Goal: Navigation & Orientation: Find specific page/section

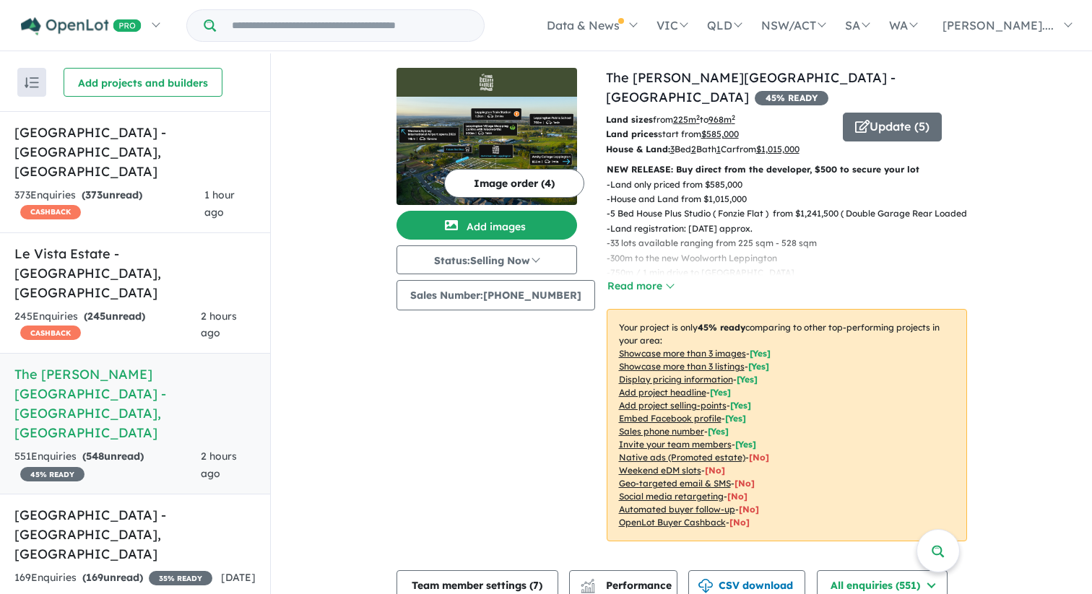
scroll to position [402, 0]
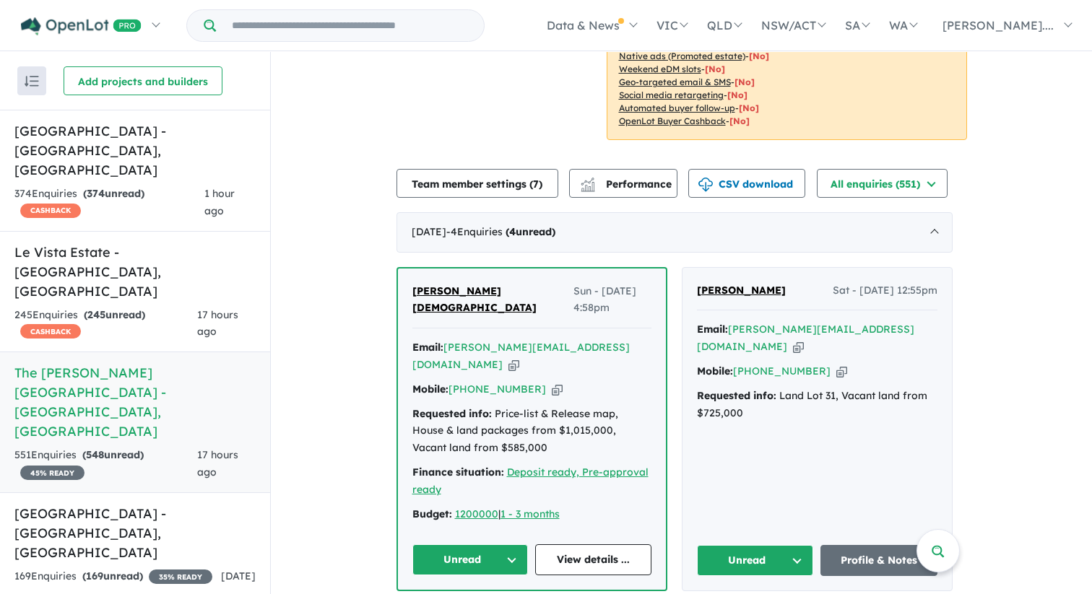
scroll to position [402, 0]
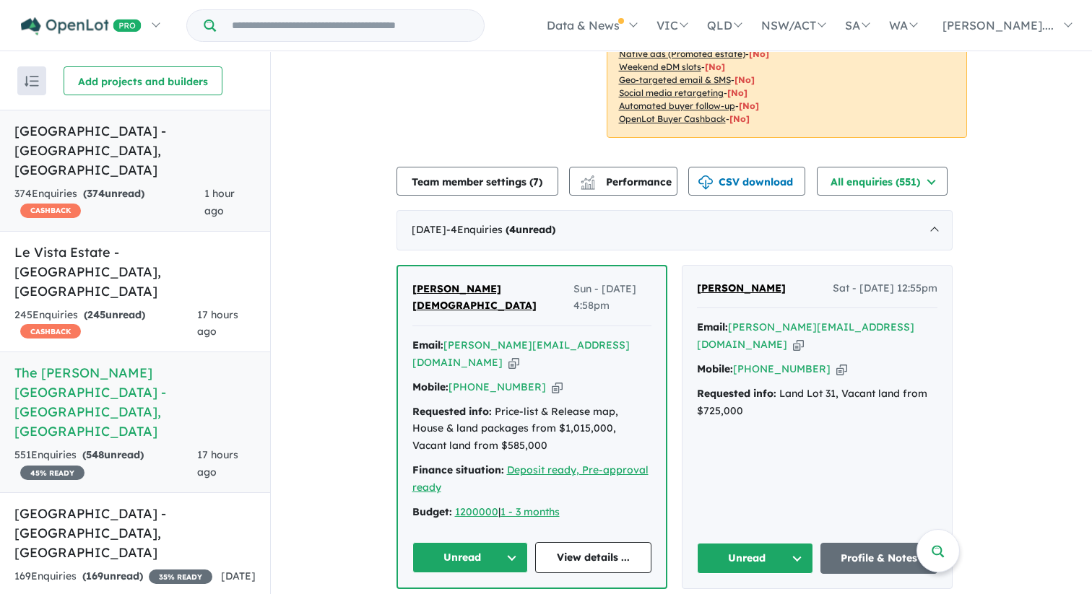
click at [185, 186] on div "374 Enquir ies ( 374 unread) CASHBACK" at bounding box center [109, 203] width 190 height 35
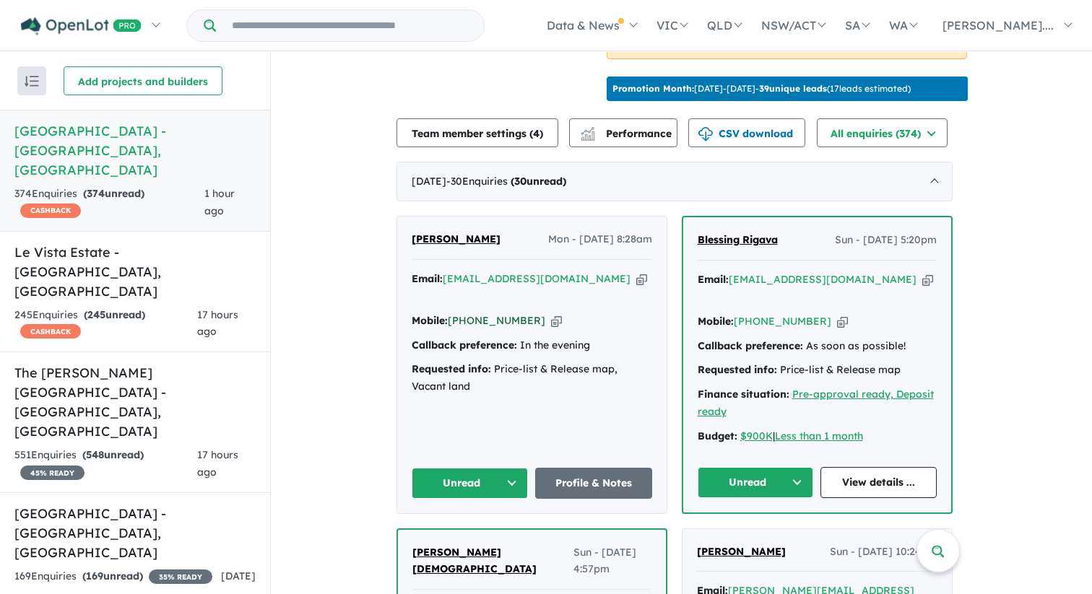
scroll to position [479, 0]
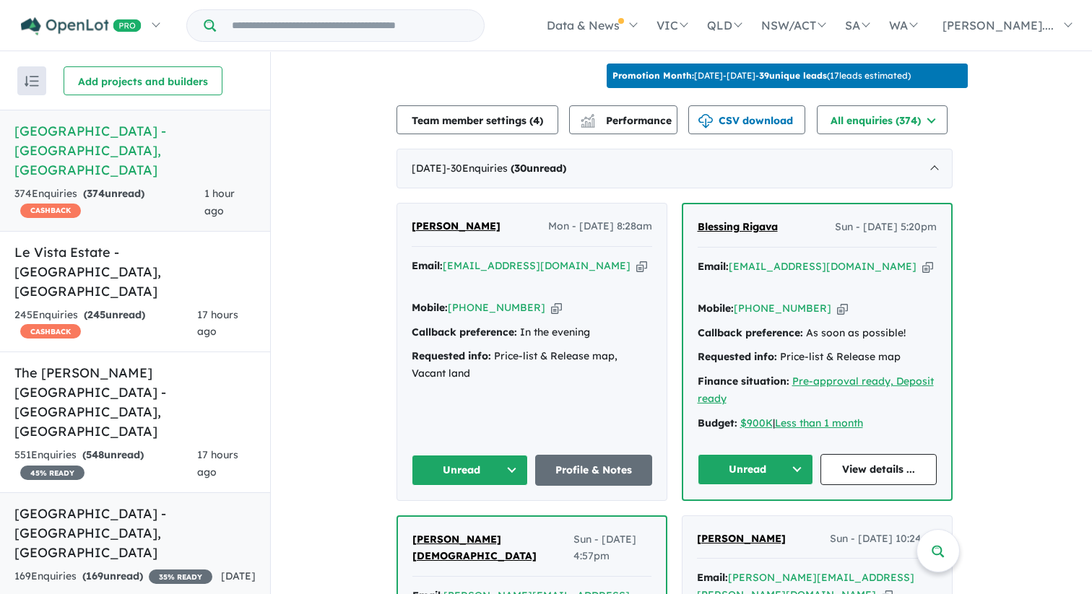
click at [195, 568] on div "169 Enquir ies ( 169 unread) 35 % READY" at bounding box center [113, 576] width 198 height 17
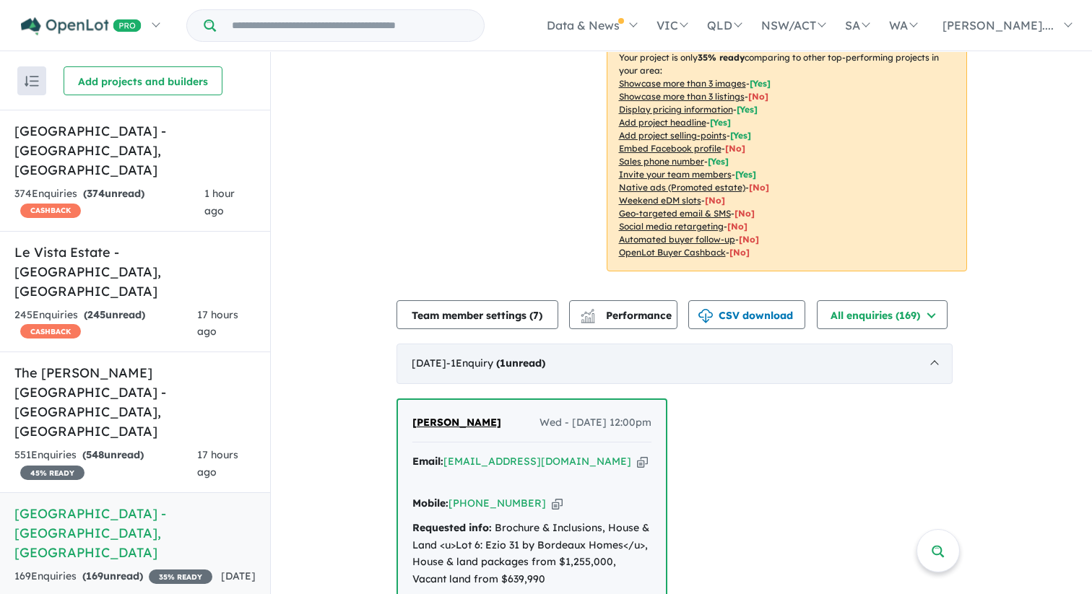
scroll to position [289, 0]
